Goal: Transaction & Acquisition: Download file/media

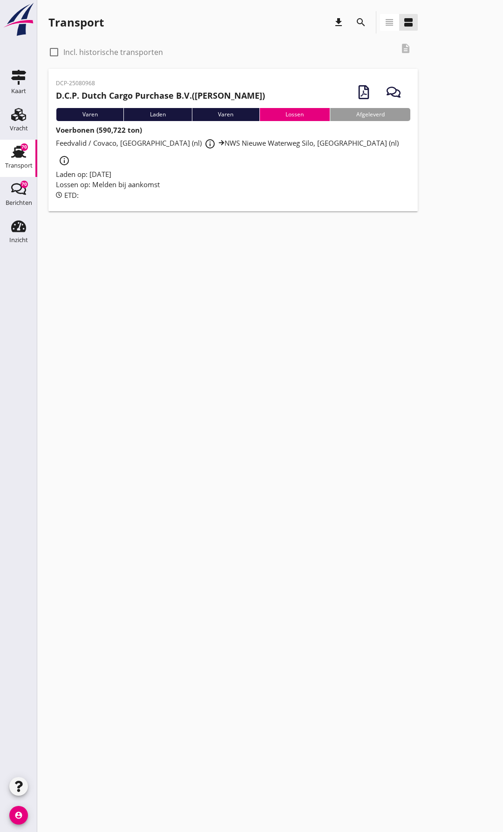
click at [164, 185] on div "DCP-25080968 D.C.P. Dutch Cargo Purchase B.V. ([PERSON_NAME]) Varen Laden Varen…" at bounding box center [232, 140] width 369 height 142
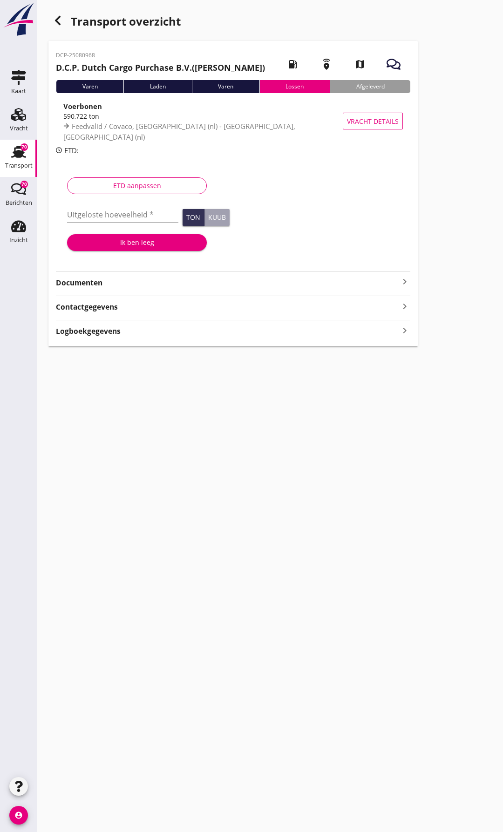
click at [179, 284] on strong "Documenten" at bounding box center [227, 282] width 343 height 11
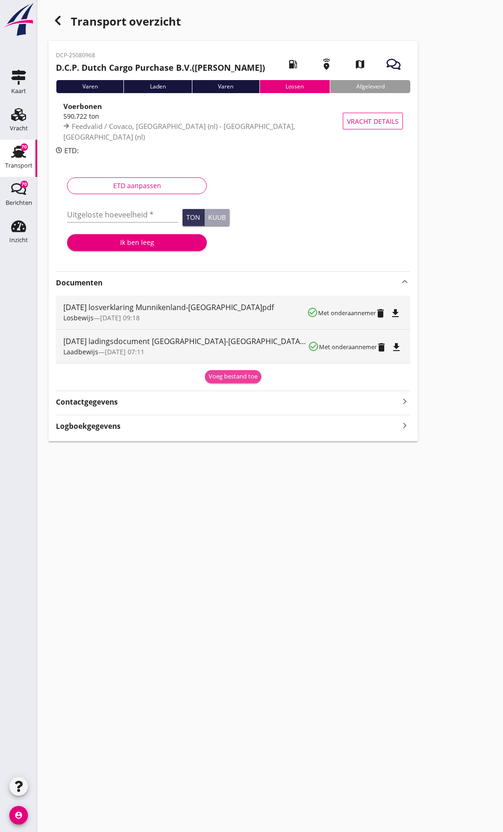
click at [216, 370] on button "Voeg bestand toe" at bounding box center [233, 376] width 56 height 13
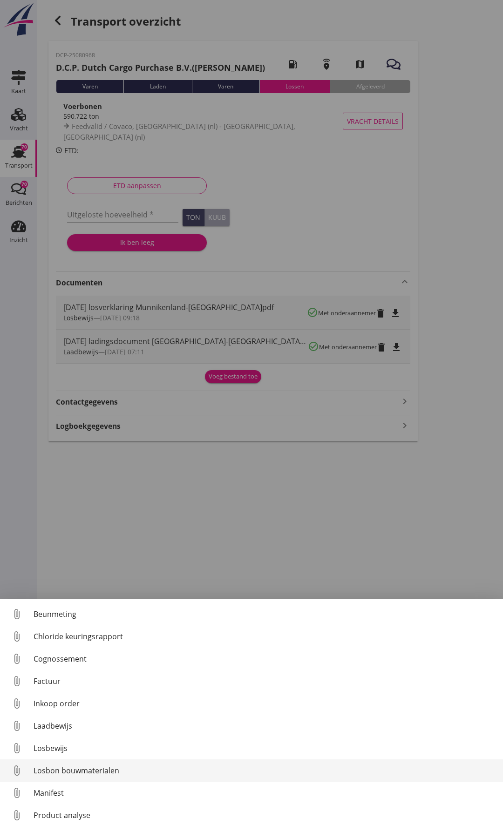
scroll to position [43, 0]
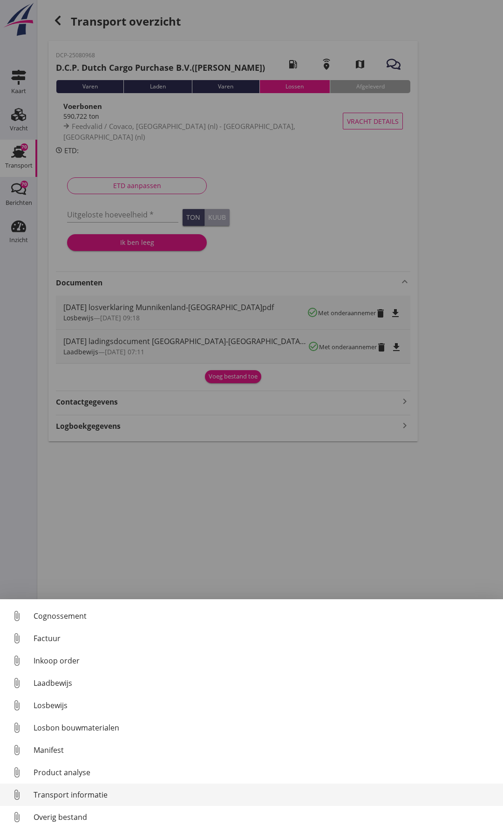
click at [74, 789] on div "Transport informatie" at bounding box center [265, 794] width 462 height 11
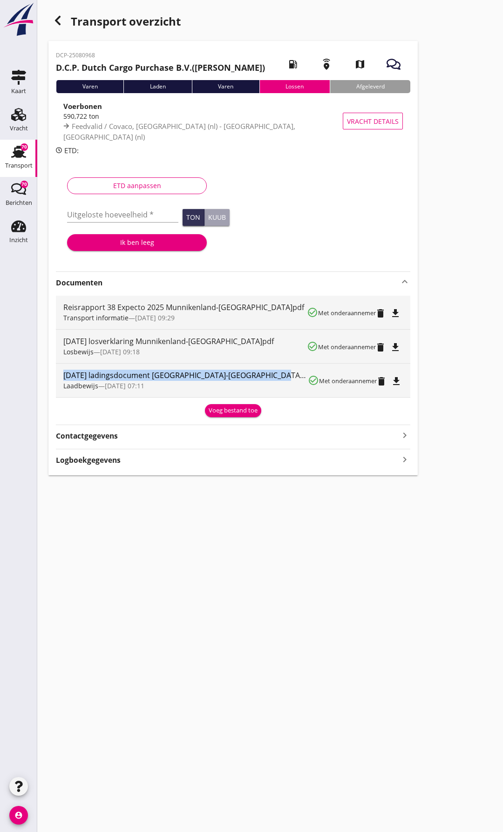
drag, startPoint x: 63, startPoint y: 376, endPoint x: 277, endPoint y: 373, distance: 214.1
click at [277, 373] on div "[DATE] ladingsdocument [GEOGRAPHIC_DATA]-[GEOGRAPHIC_DATA]pdf" at bounding box center [185, 375] width 244 height 11
copy div "[DATE] ladingsdocument [GEOGRAPHIC_DATA]-[GEOGRAPHIC_DATA]pdf"
click at [394, 380] on icon "file_download" at bounding box center [395, 381] width 11 height 11
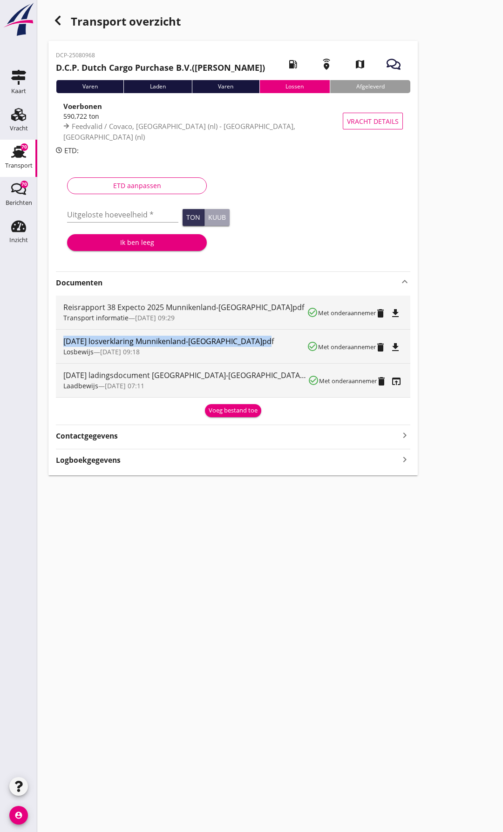
drag, startPoint x: 264, startPoint y: 340, endPoint x: 63, endPoint y: 342, distance: 201.1
click at [63, 342] on div "[DATE] losverklaring Munnikenland-[GEOGRAPHIC_DATA]pdf" at bounding box center [184, 341] width 243 height 11
copy div "[DATE] losverklaring Munnikenland-[GEOGRAPHIC_DATA]pdf"
click at [399, 350] on icon "file_download" at bounding box center [395, 347] width 11 height 11
